Goal: Task Accomplishment & Management: Use online tool/utility

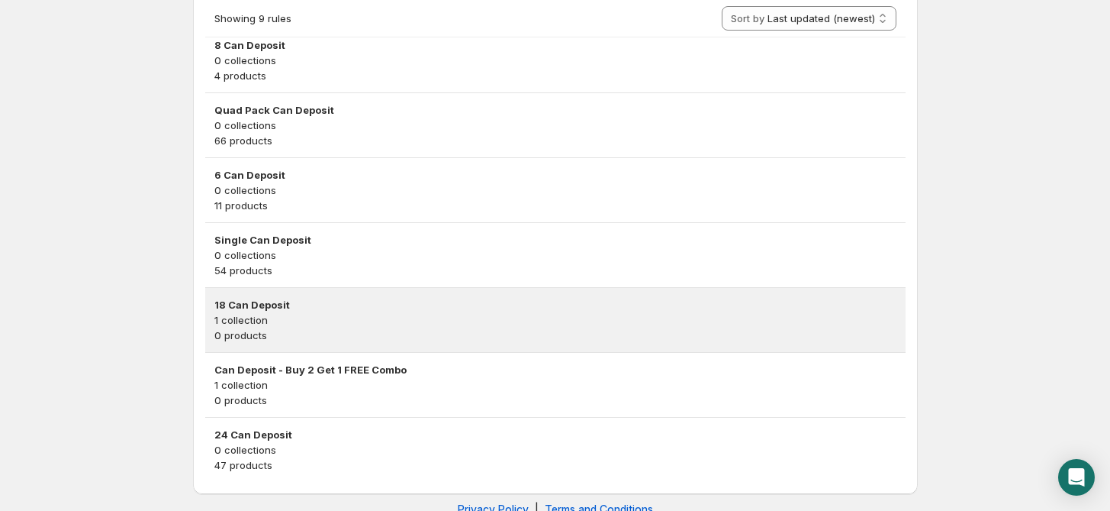
scroll to position [489, 0]
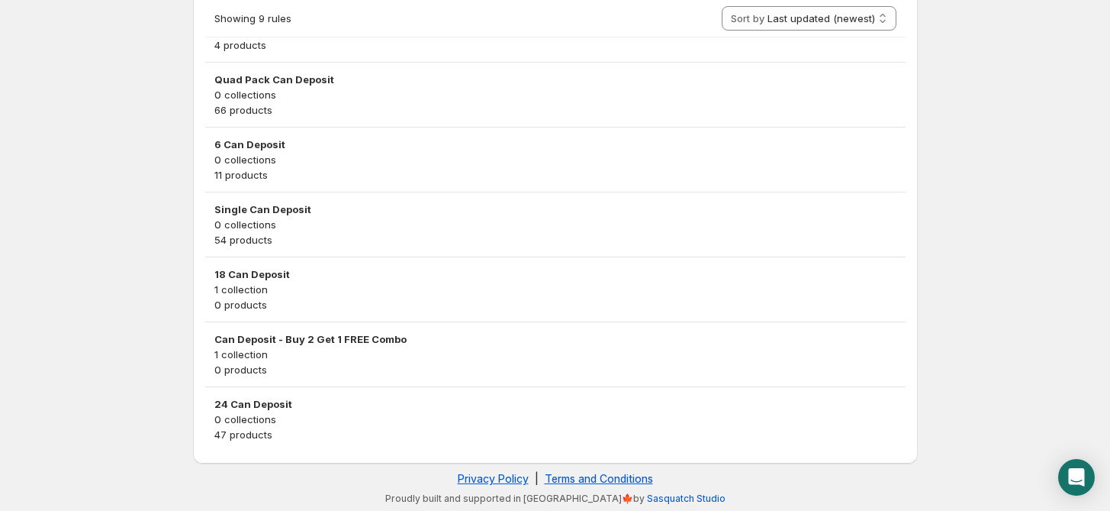
click at [247, 407] on h3 "24 Can Deposit" at bounding box center [555, 403] width 682 height 15
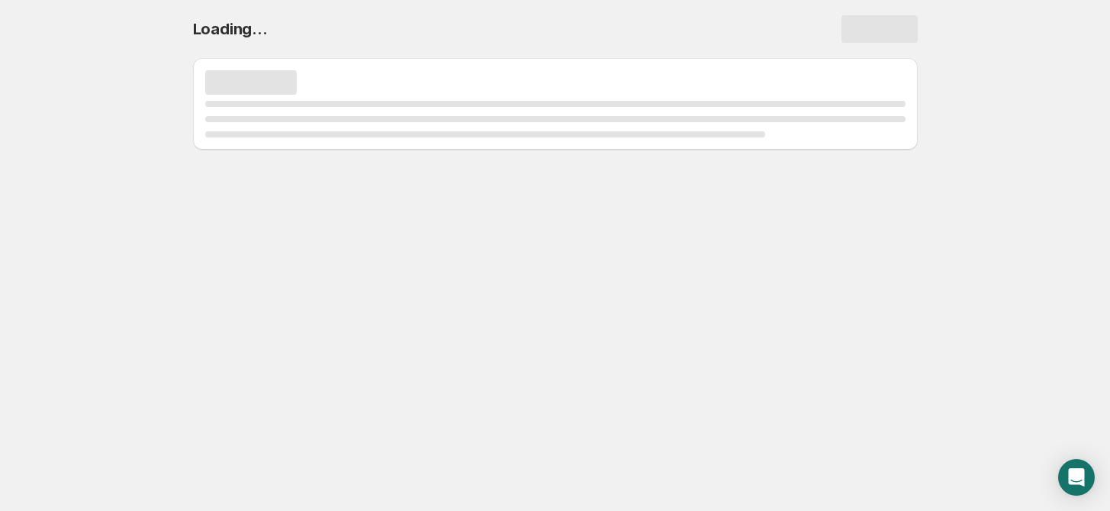
scroll to position [0, 0]
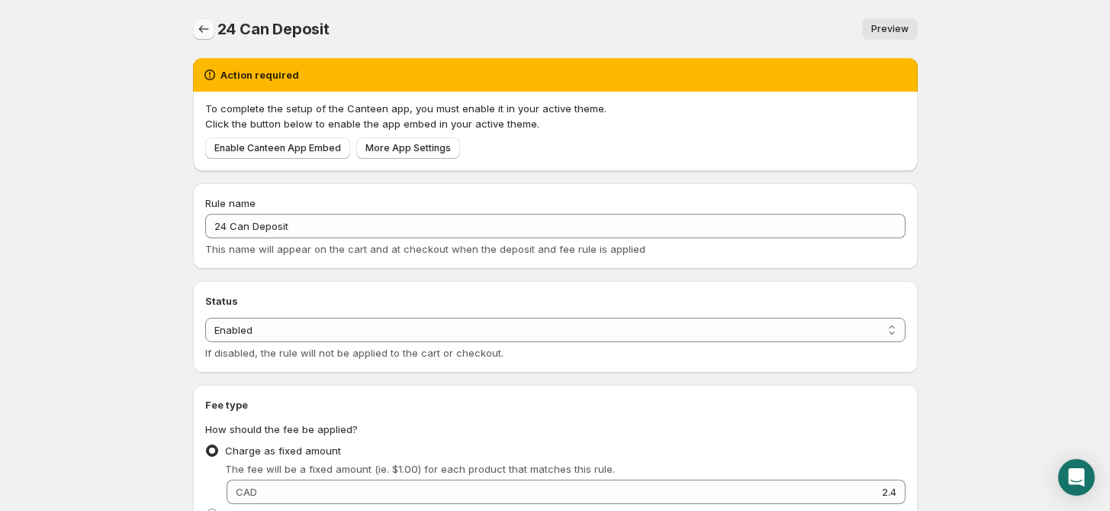
click at [200, 31] on icon "Settings" at bounding box center [203, 29] width 10 height 8
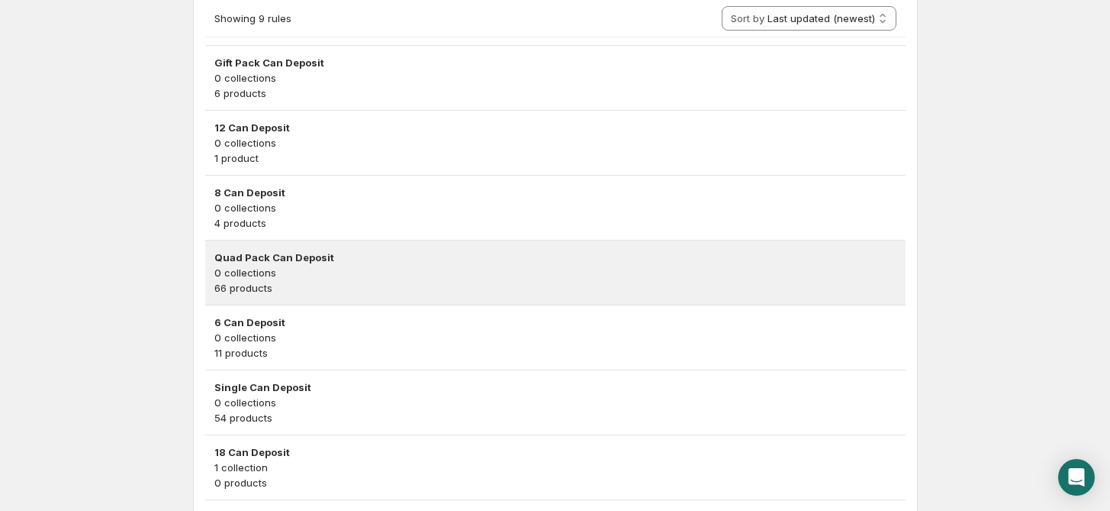
scroll to position [339, 0]
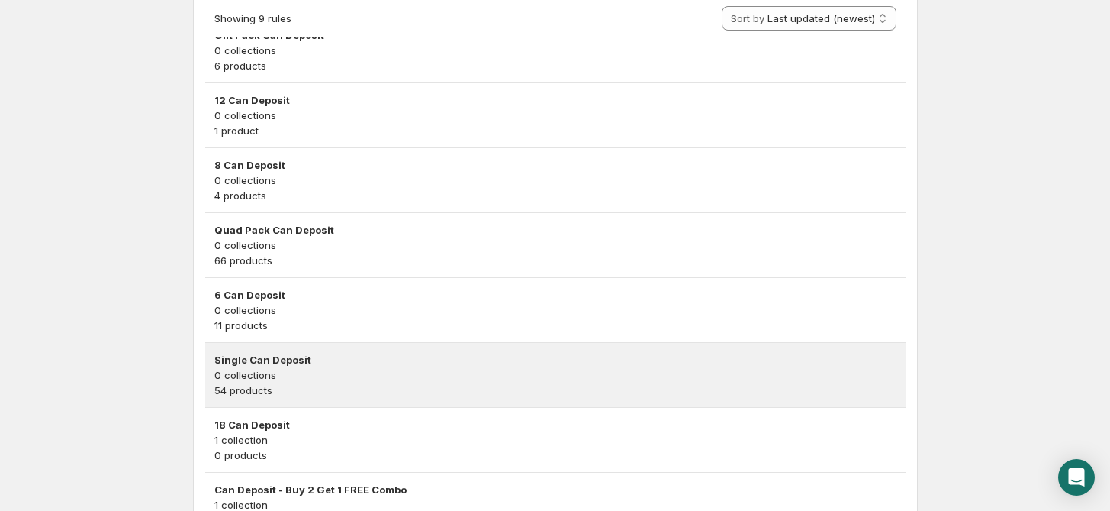
click at [266, 369] on p "0 collections" at bounding box center [555, 374] width 682 height 15
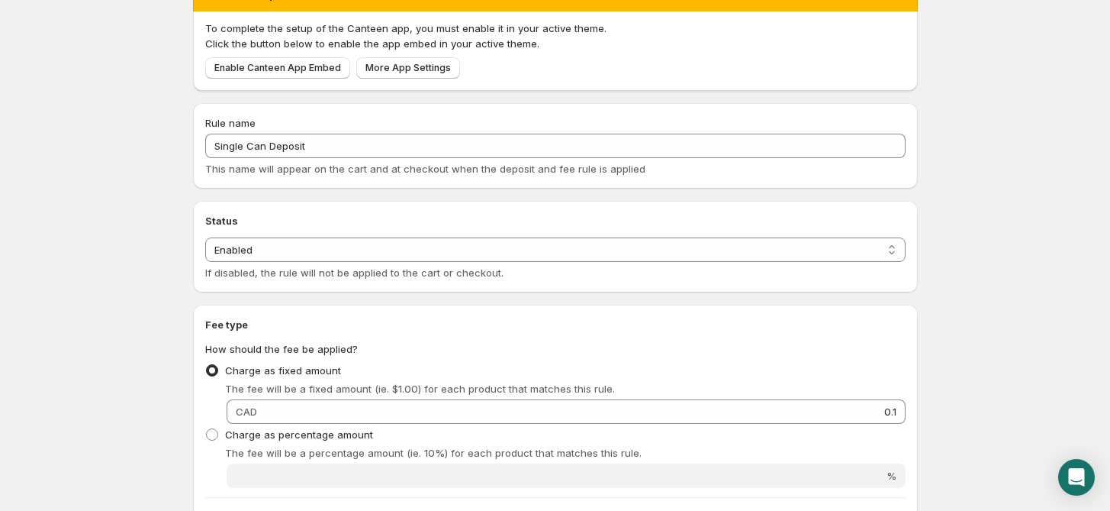
scroll to position [169, 0]
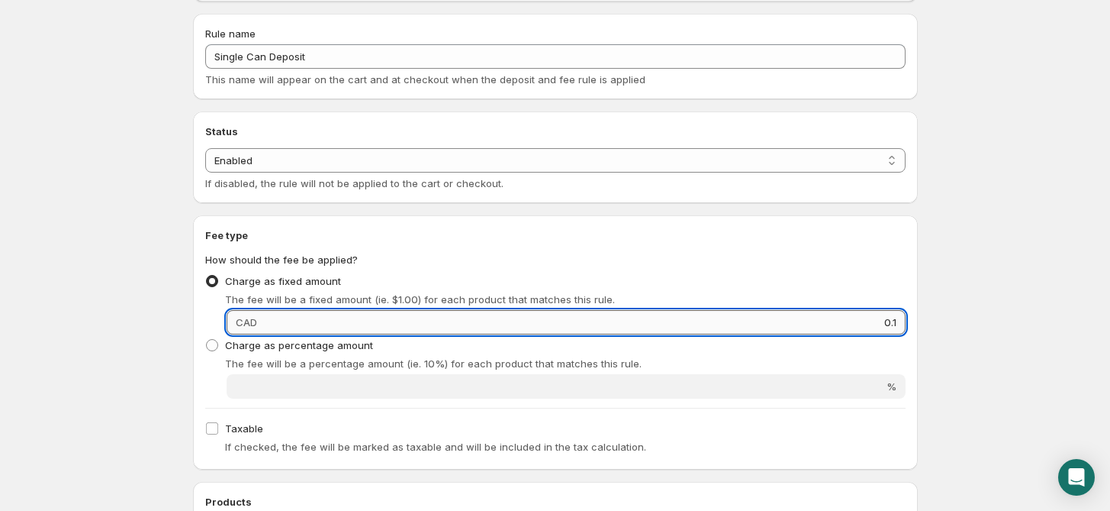
click at [288, 318] on input "0.1" at bounding box center [584, 322] width 644 height 24
click at [994, 341] on html "Home Help Single Can Deposit. This page is ready Single Can Deposit Preview Mor…" at bounding box center [555, 86] width 1110 height 511
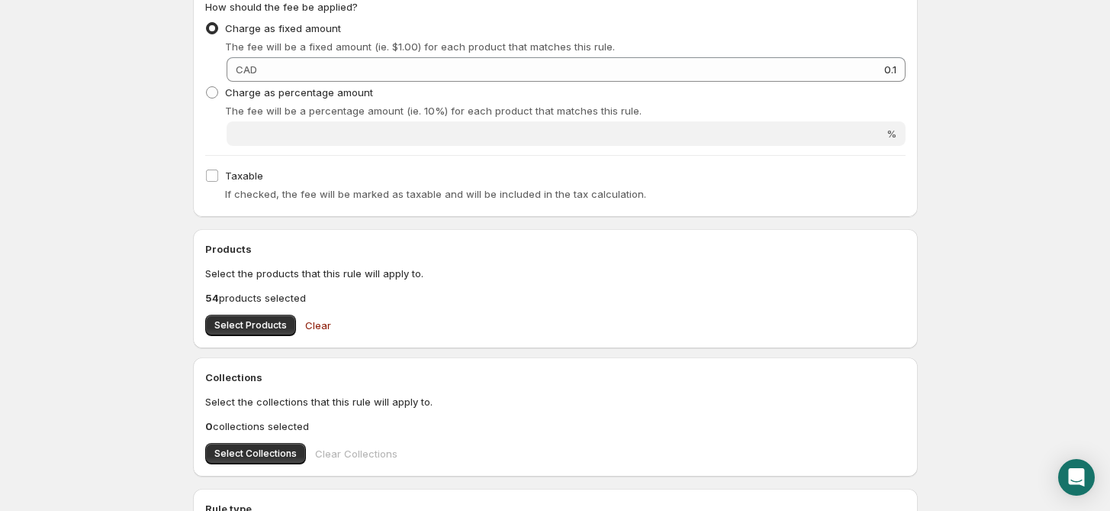
scroll to position [424, 0]
click at [234, 324] on span "Select Products" at bounding box center [250, 323] width 73 height 12
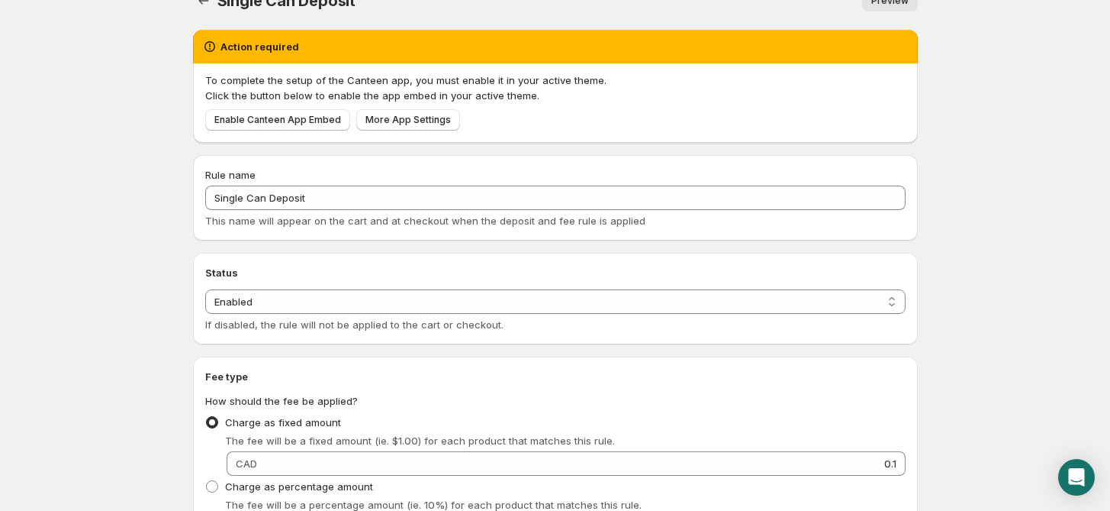
scroll to position [0, 0]
